Goal: Task Accomplishment & Management: Manage account settings

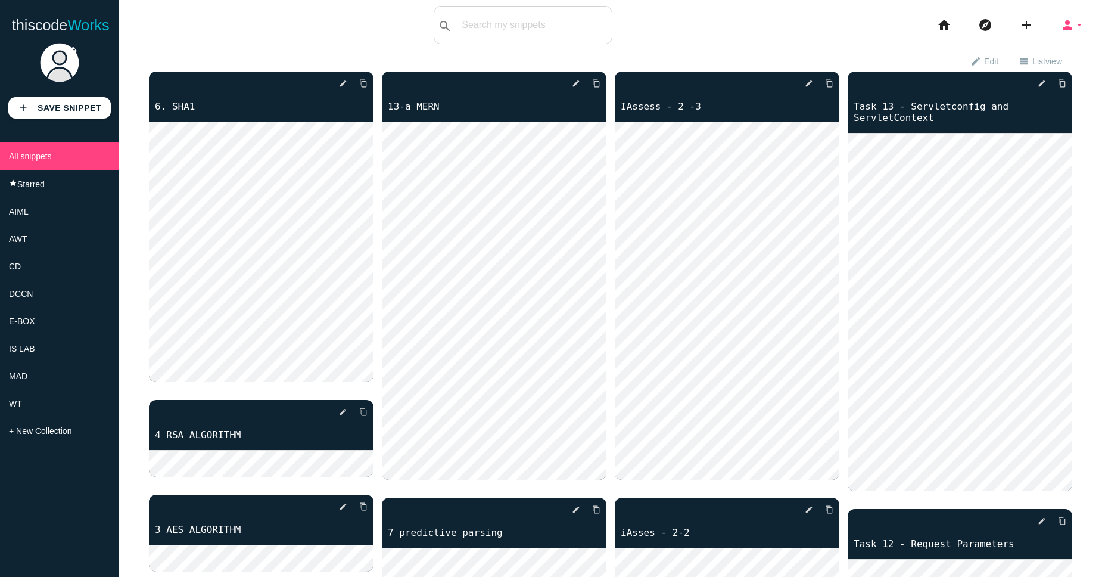
click at [1075, 28] on icon "arrow_drop_down" at bounding box center [1080, 25] width 10 height 38
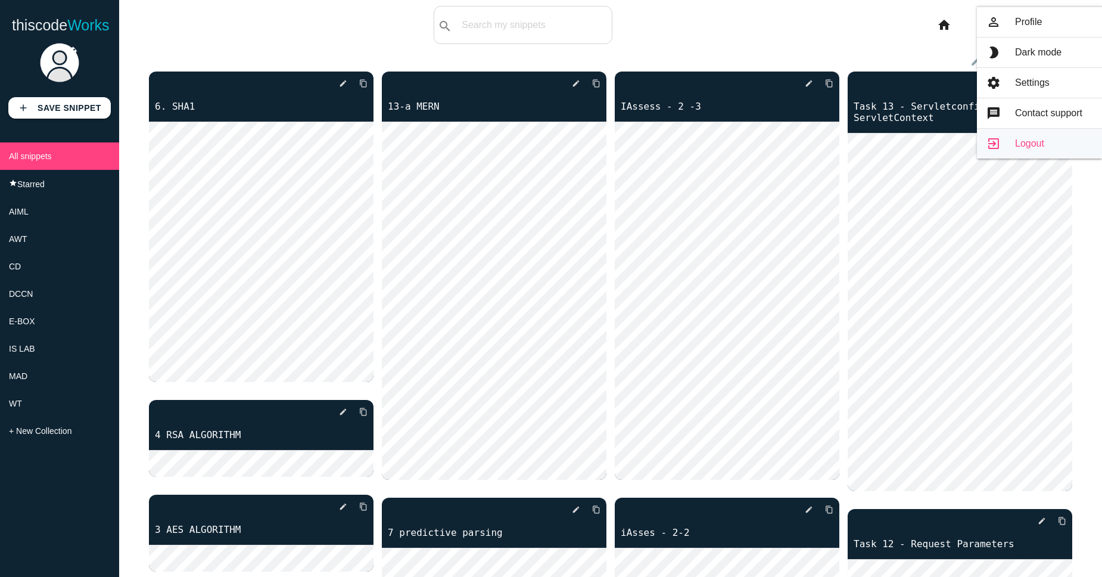
click at [1057, 149] on link "exit_to_app Logout" at bounding box center [1039, 144] width 125 height 30
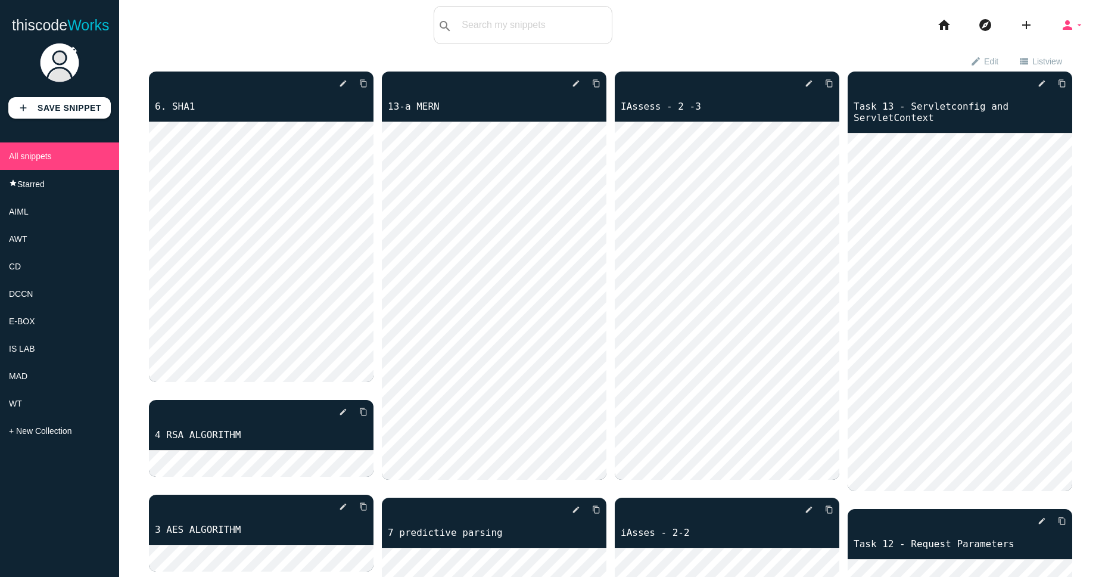
click at [1079, 30] on icon "arrow_drop_down" at bounding box center [1080, 25] width 10 height 38
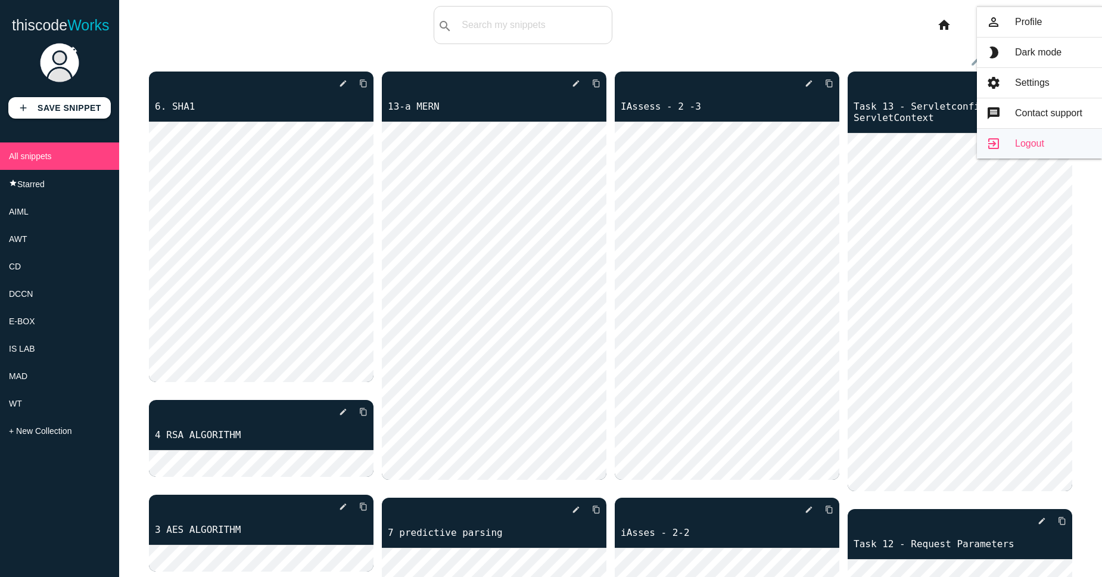
click at [1010, 144] on link "exit_to_app Logout" at bounding box center [1039, 144] width 125 height 30
